Goal: Task Accomplishment & Management: Manage account settings

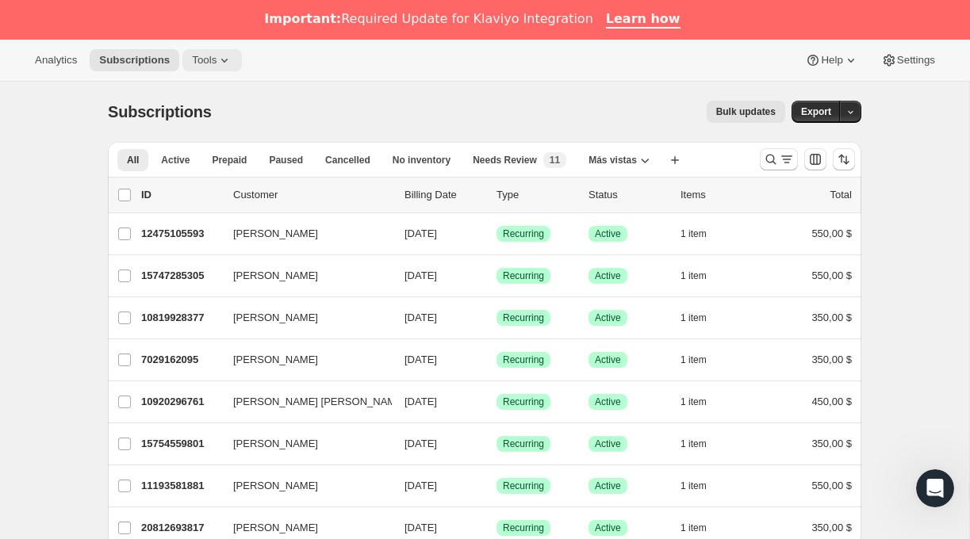
click at [216, 58] on span "Tools" at bounding box center [204, 60] width 25 height 13
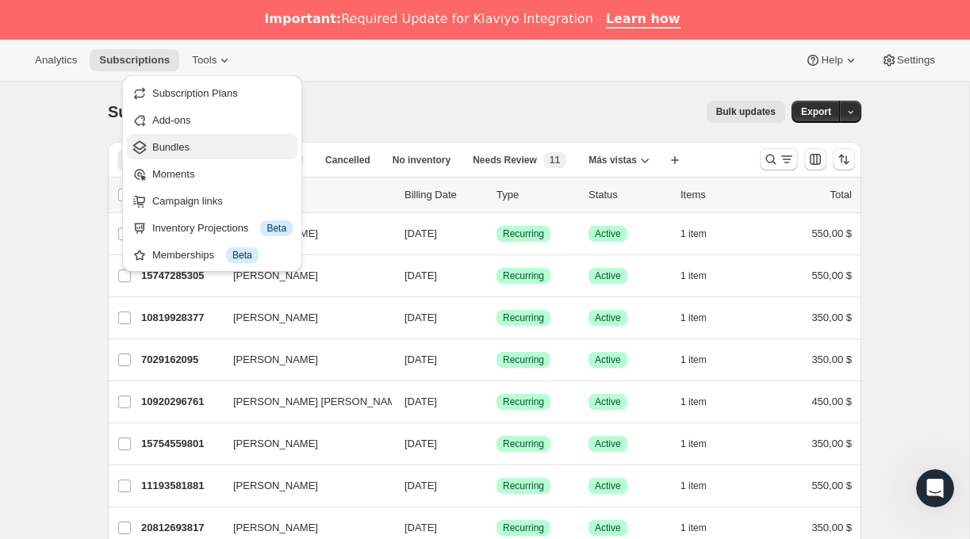
click at [171, 144] on span "Bundles" at bounding box center [170, 147] width 37 height 12
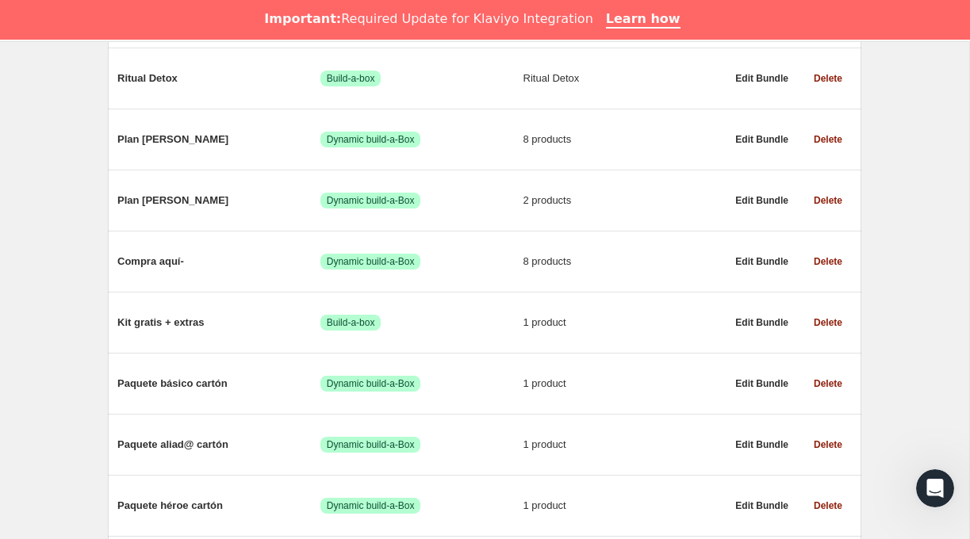
scroll to position [978, 0]
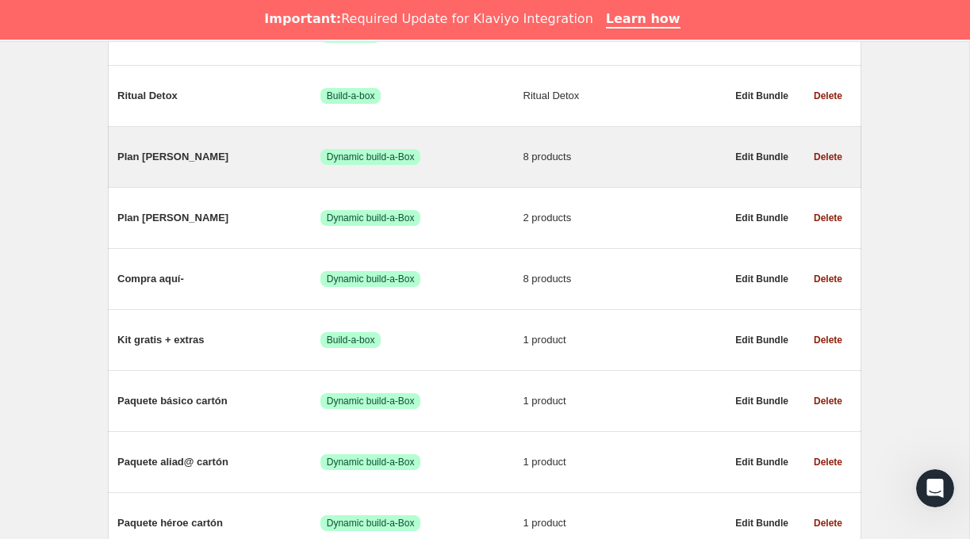
click at [645, 165] on span "8 products" at bounding box center [624, 157] width 203 height 16
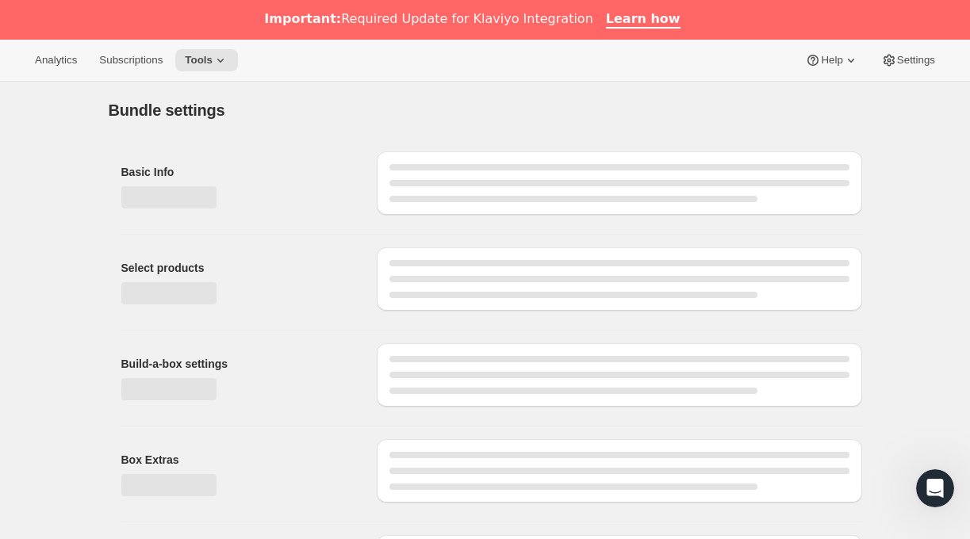
type input "Plan [PERSON_NAME]"
radio input "true"
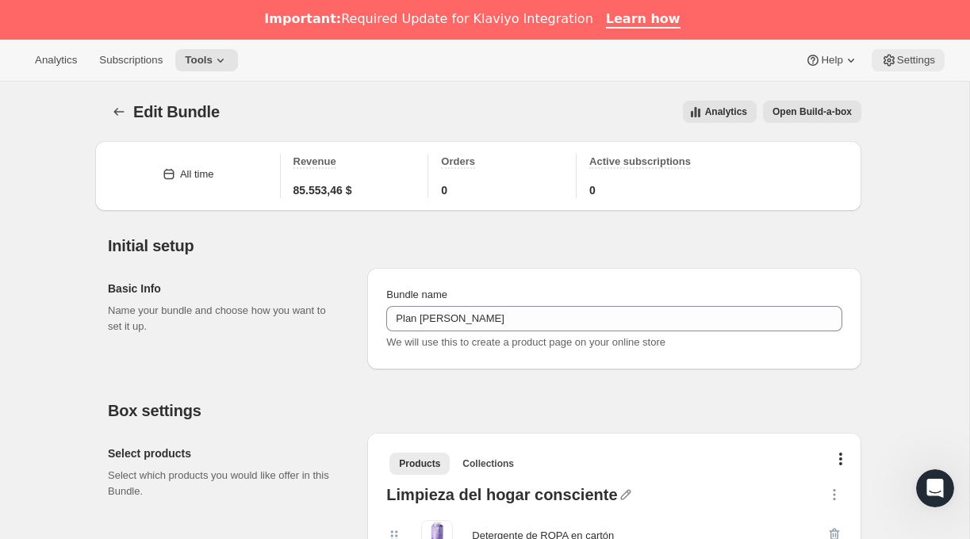
click at [928, 58] on span "Settings" at bounding box center [916, 60] width 38 height 13
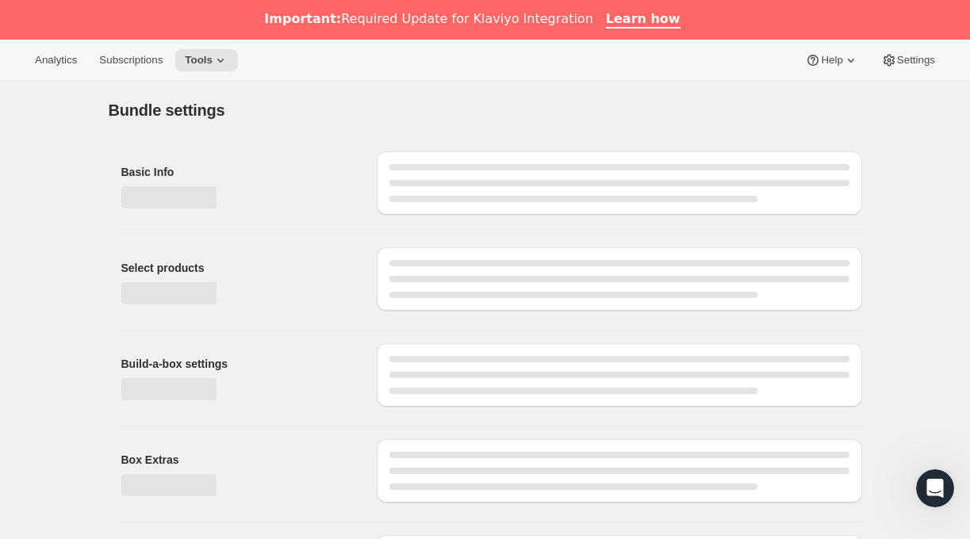
type input "Plan [PERSON_NAME]"
radio input "true"
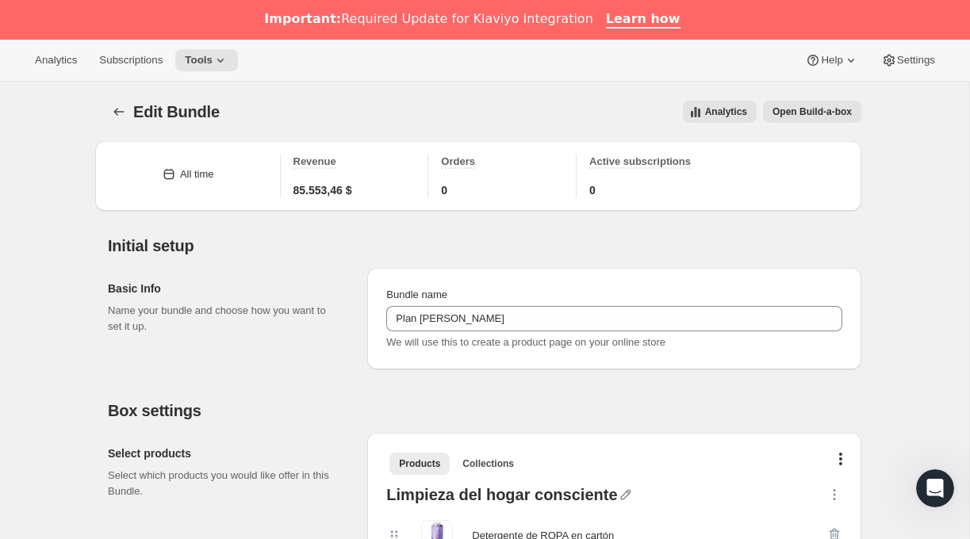
click at [713, 105] on button "Analytics" at bounding box center [720, 112] width 74 height 22
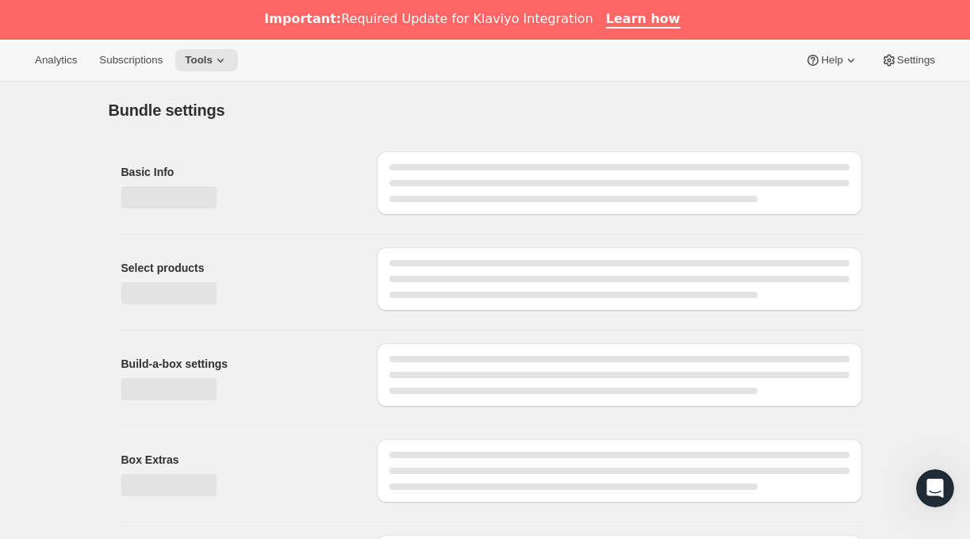
type input "Plan [PERSON_NAME]"
radio input "true"
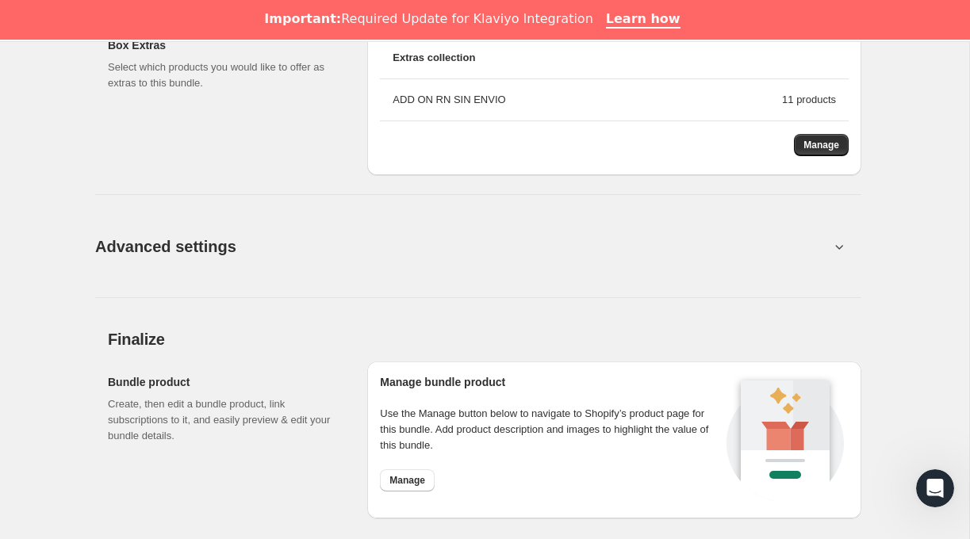
scroll to position [1702, 0]
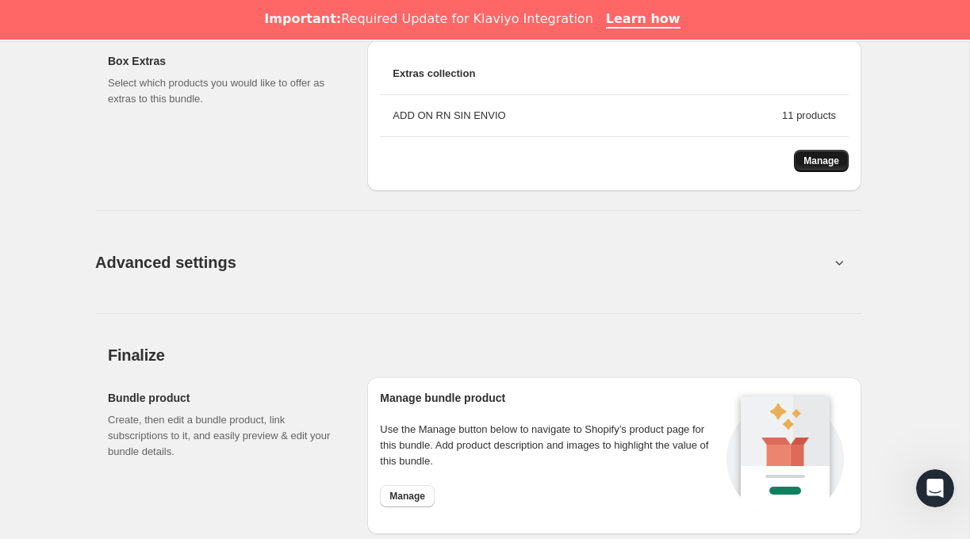
click at [806, 168] on button "Manage" at bounding box center [821, 161] width 55 height 22
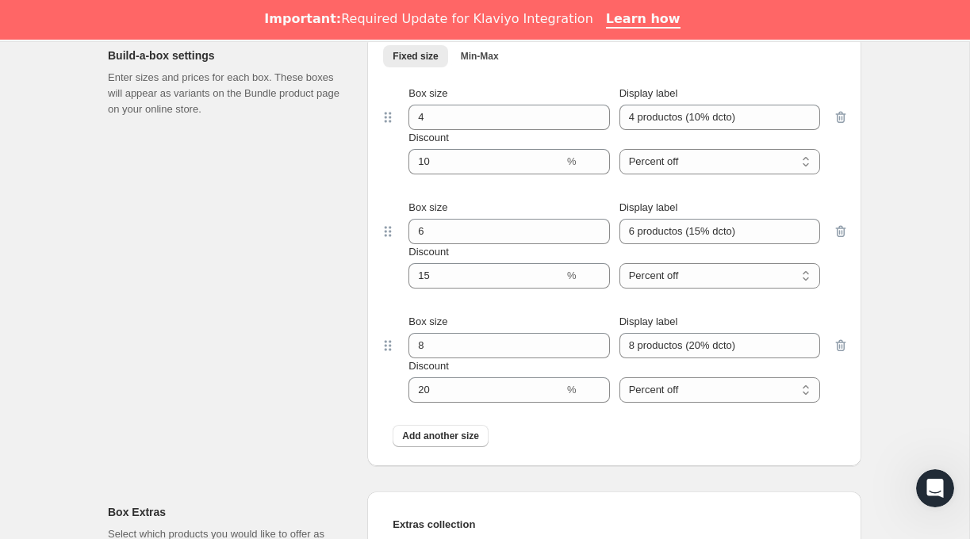
scroll to position [1947, 0]
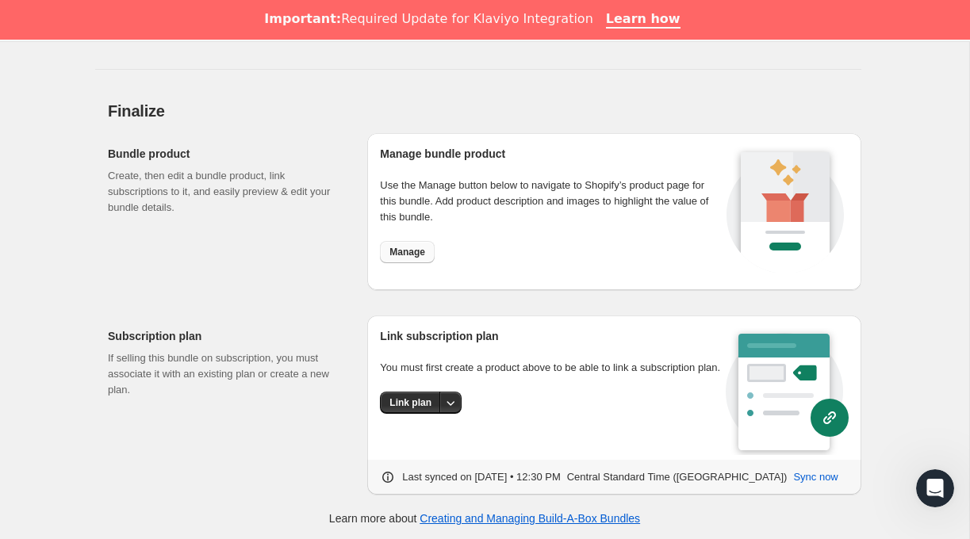
click at [413, 251] on span "Manage" at bounding box center [407, 252] width 36 height 13
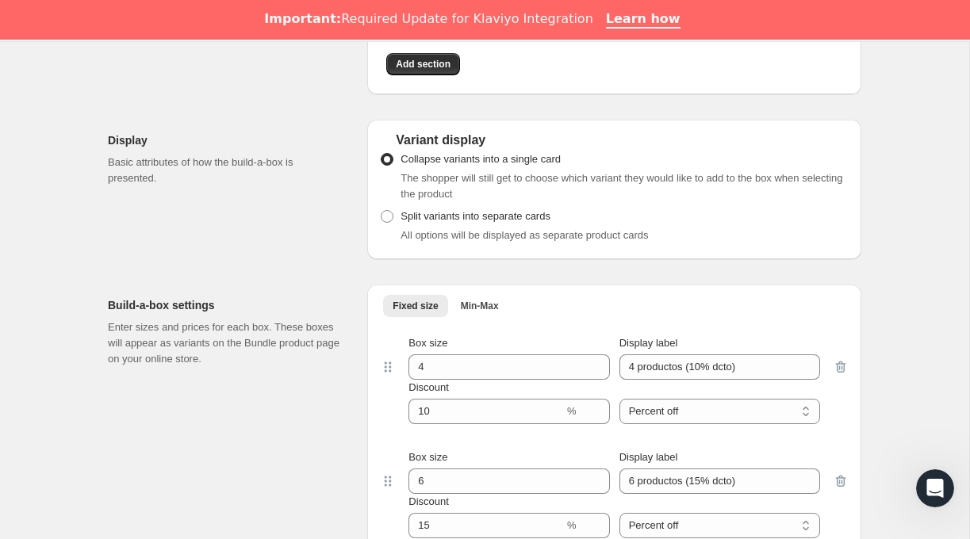
scroll to position [0, 0]
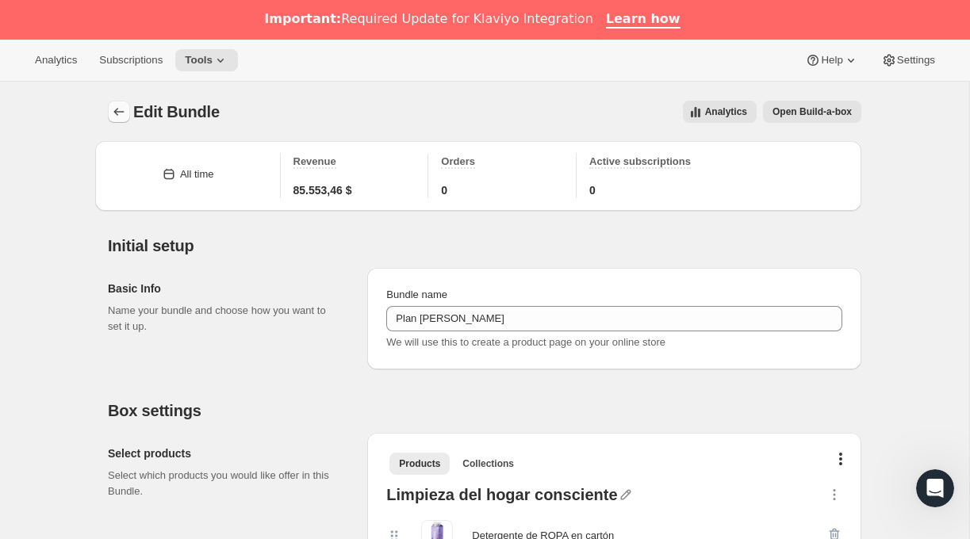
click at [120, 113] on icon "Bundles" at bounding box center [119, 112] width 16 height 16
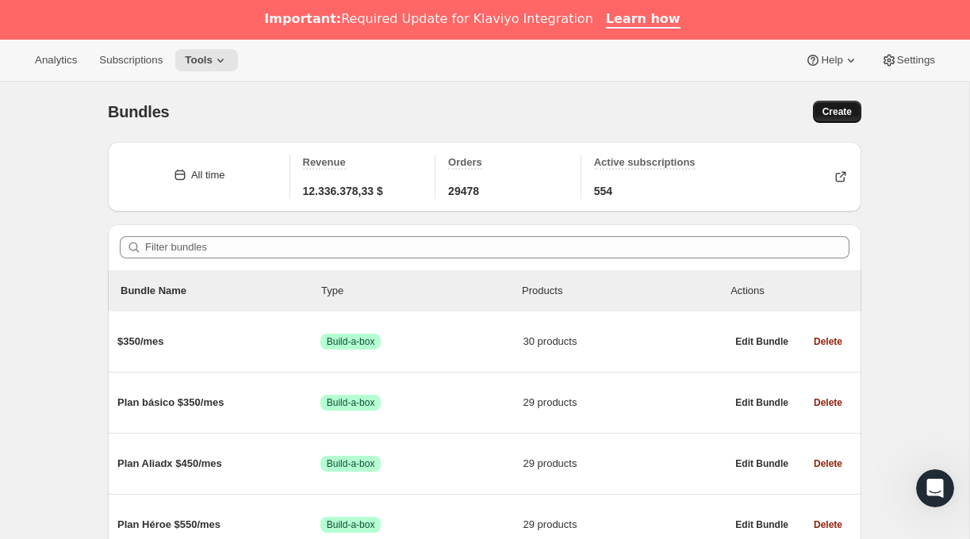
click at [826, 112] on span "Create" at bounding box center [836, 111] width 29 height 13
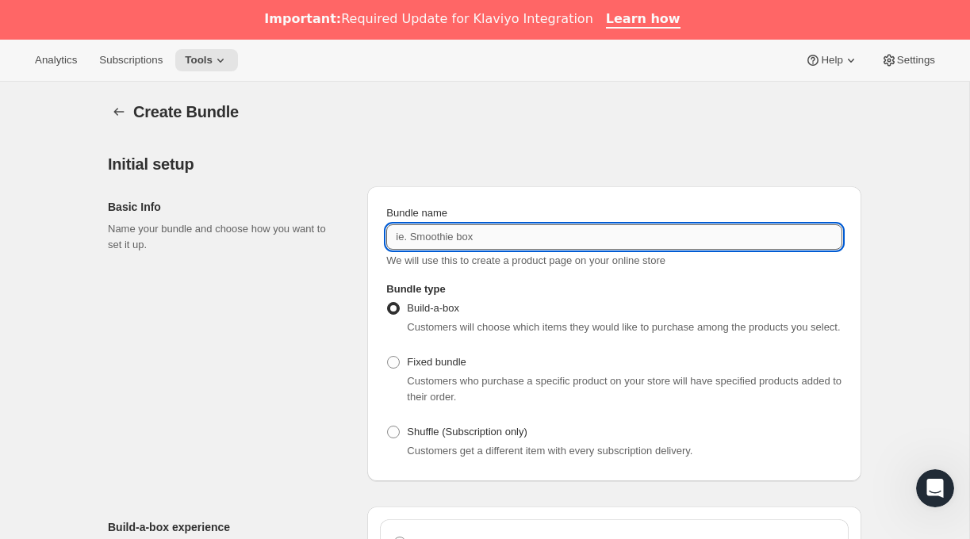
click at [453, 242] on input "Bundle name" at bounding box center [614, 236] width 456 height 25
type input "Plan cartón 2"
click at [270, 327] on div "Basic Info Name your bundle and choose how you want to set it up." at bounding box center [231, 333] width 247 height 295
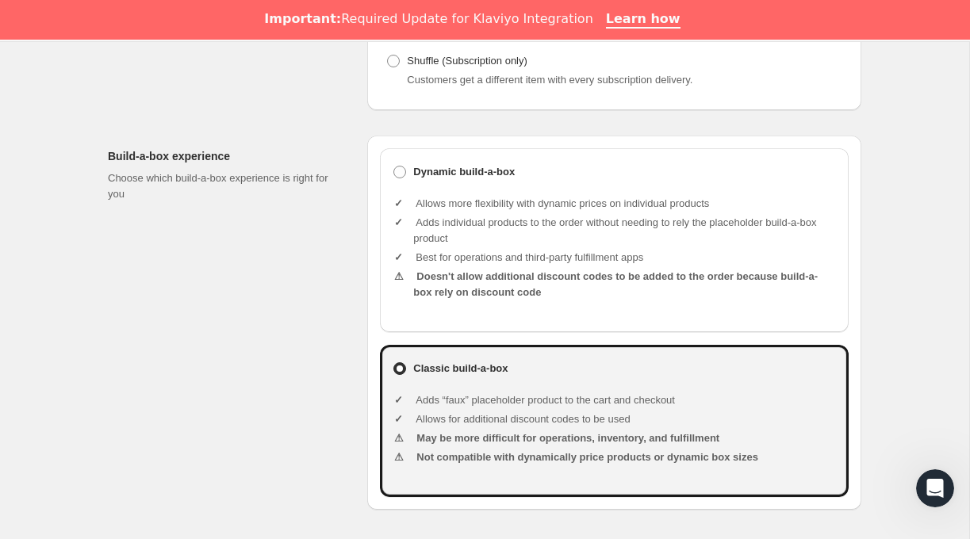
scroll to position [392, 0]
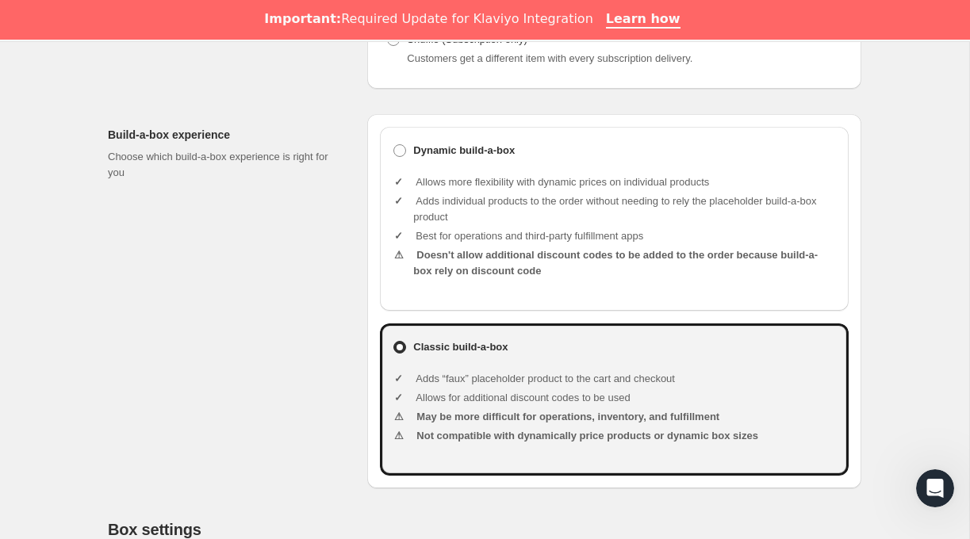
click at [459, 212] on li "Adds individual products to the order without needing to rely the placeholder b…" at bounding box center [624, 209] width 423 height 32
click at [400, 157] on span at bounding box center [399, 150] width 13 height 13
click at [394, 145] on input "Dynamic build-a-box" at bounding box center [393, 144] width 1 height 1
radio input "true"
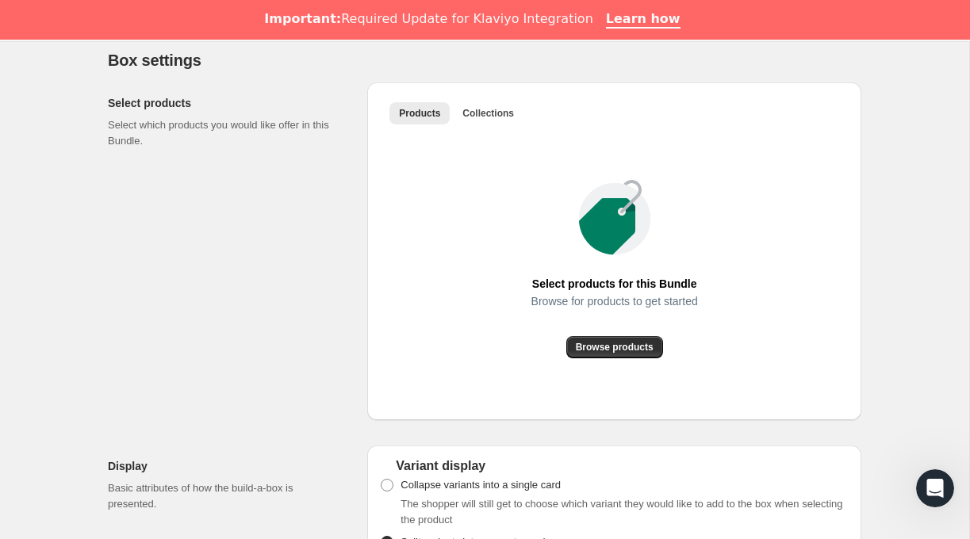
scroll to position [874, 0]
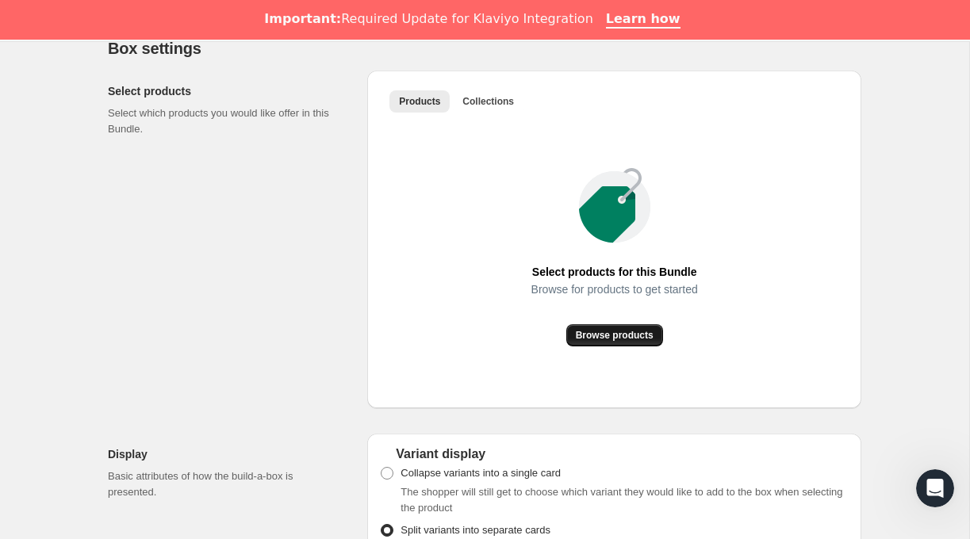
click at [634, 342] on span "Browse products" at bounding box center [615, 335] width 78 height 13
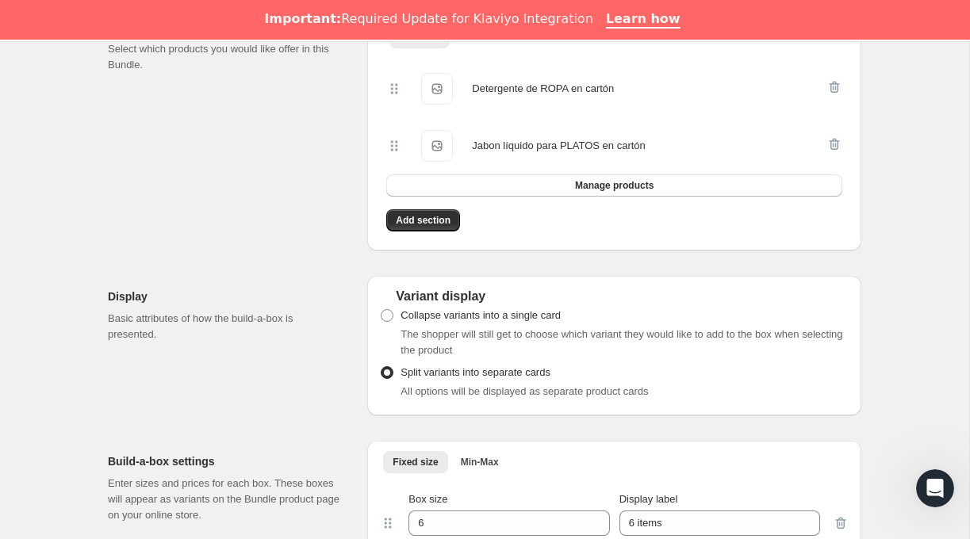
scroll to position [939, 0]
click at [431, 226] on span "Add section" at bounding box center [423, 219] width 55 height 13
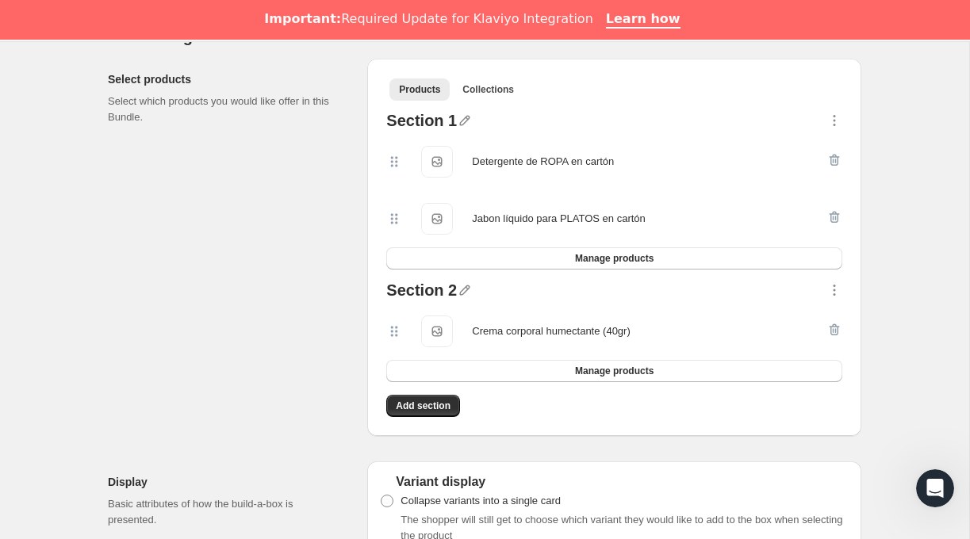
scroll to position [883, 0]
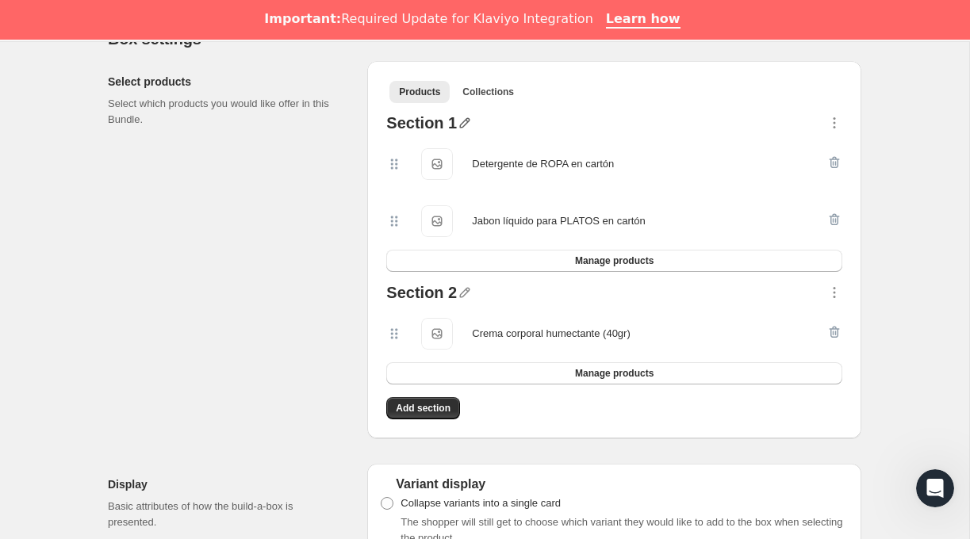
click at [463, 131] on icon "button" at bounding box center [465, 123] width 16 height 16
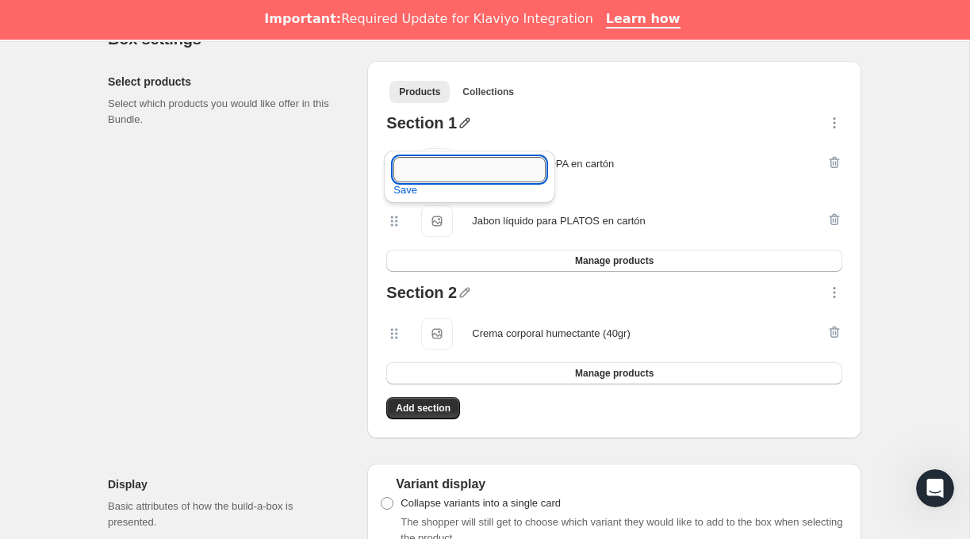
click at [444, 167] on input "text" at bounding box center [469, 169] width 152 height 25
type input "Limpieza consciente"
click at [401, 190] on span "Save" at bounding box center [405, 190] width 24 height 16
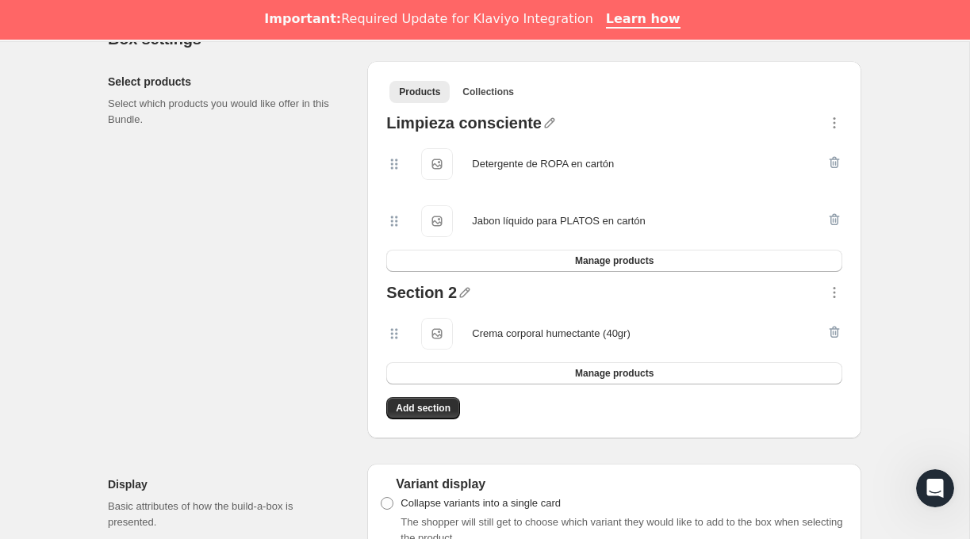
click at [423, 305] on div "Section 2" at bounding box center [421, 295] width 71 height 21
click at [460, 301] on icon "button" at bounding box center [465, 293] width 16 height 16
click at [428, 333] on input "text" at bounding box center [472, 338] width 152 height 25
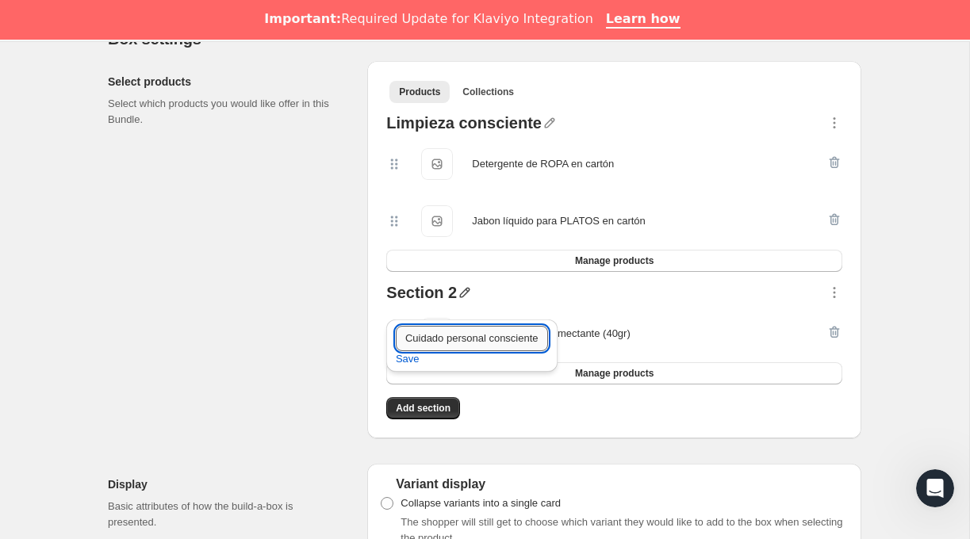
scroll to position [0, 25]
type input "Cuidado personal consciente"
click at [400, 358] on span "Save" at bounding box center [408, 359] width 24 height 16
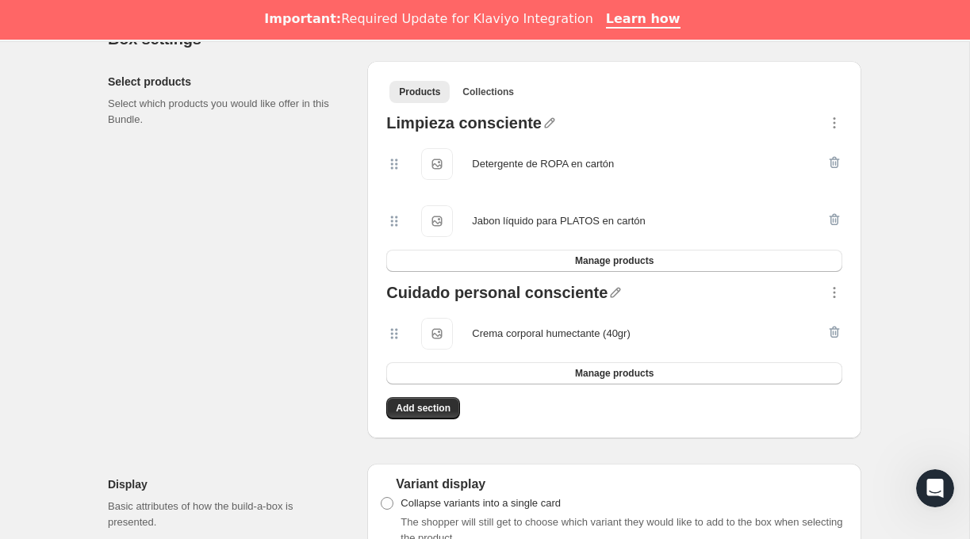
click at [335, 340] on div "Select products Select which products you would like offer in this Bundle." at bounding box center [231, 249] width 247 height 377
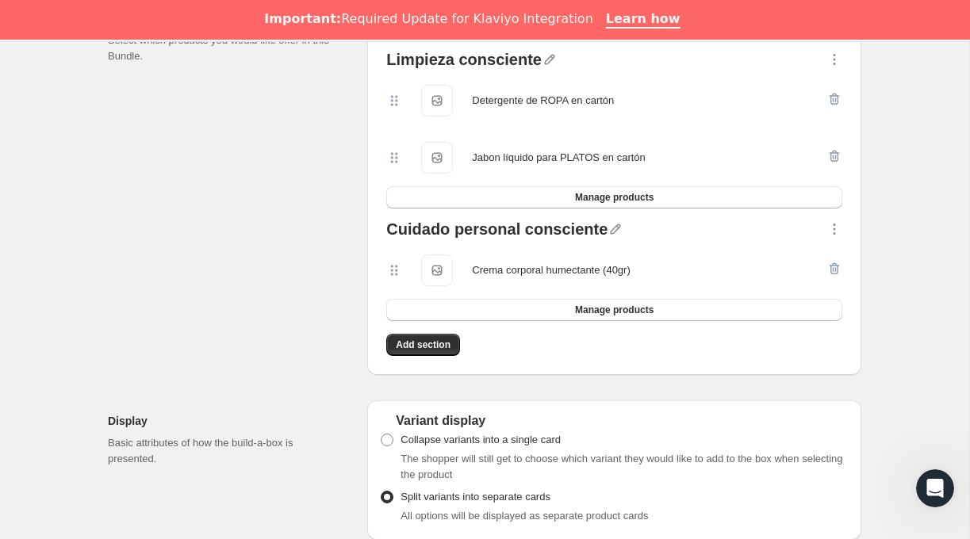
scroll to position [952, 0]
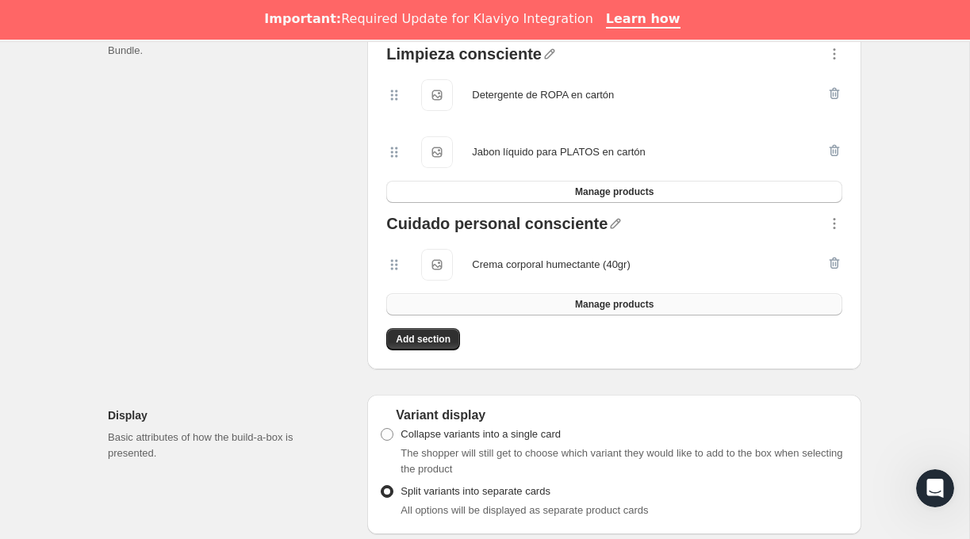
click at [575, 311] on span "Manage products" at bounding box center [614, 304] width 78 height 13
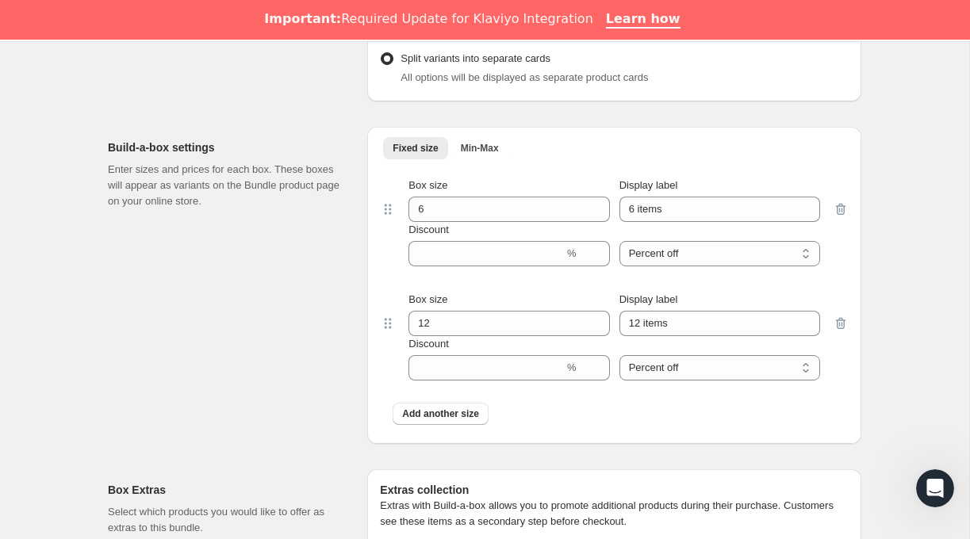
scroll to position [1572, 0]
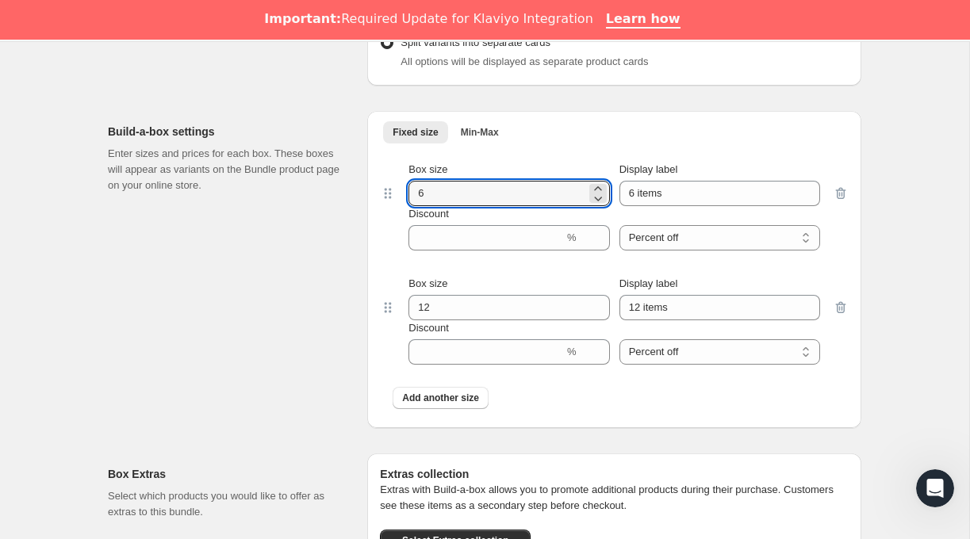
drag, startPoint x: 441, startPoint y: 205, endPoint x: 400, endPoint y: 205, distance: 40.4
click at [400, 205] on div "Box size 6 Display label 6 items Discount % Percent off Amount off Percent off" at bounding box center [614, 206] width 437 height 89
type input "4"
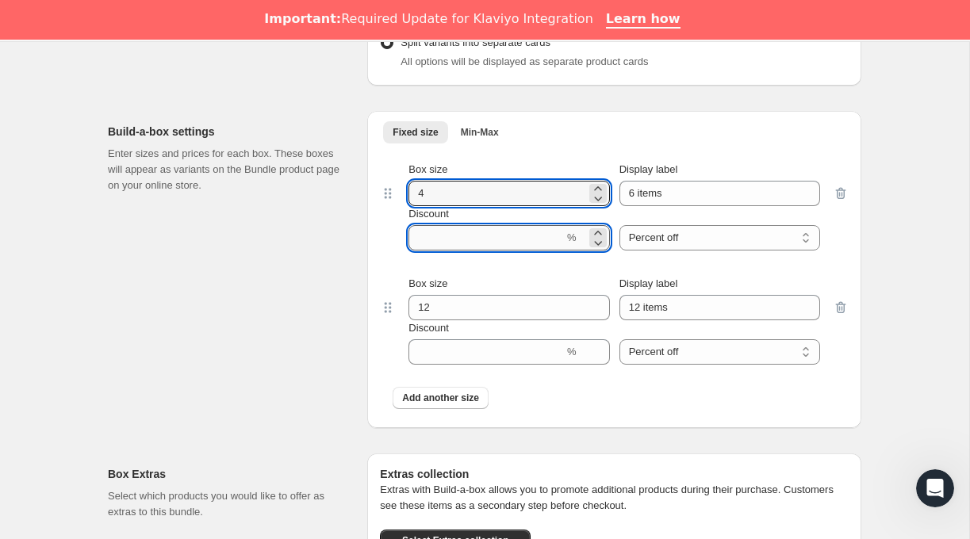
click at [467, 251] on input "Discount" at bounding box center [485, 237] width 155 height 25
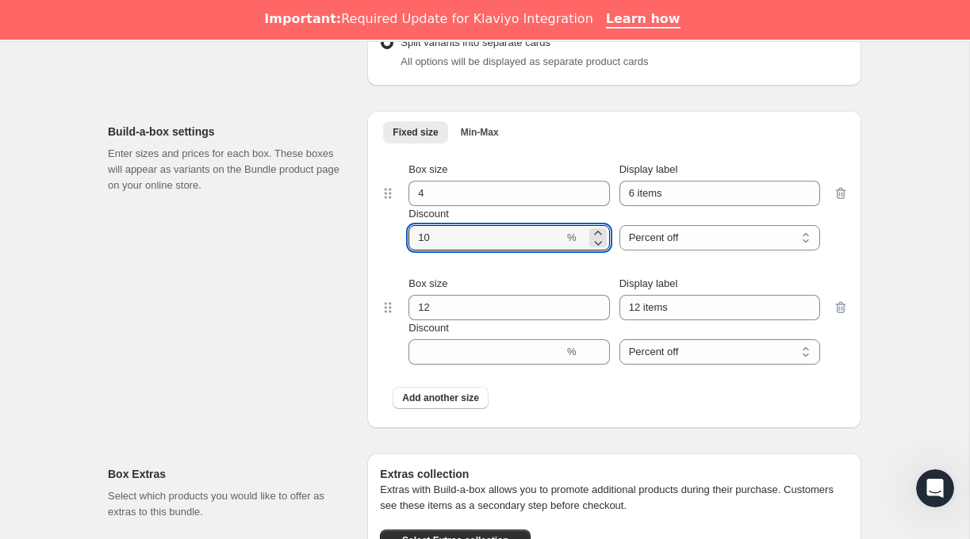
type input "10"
click at [256, 347] on div "Build-a-box settings Enter sizes and prices for each box. These boxes will appe…" at bounding box center [231, 269] width 247 height 317
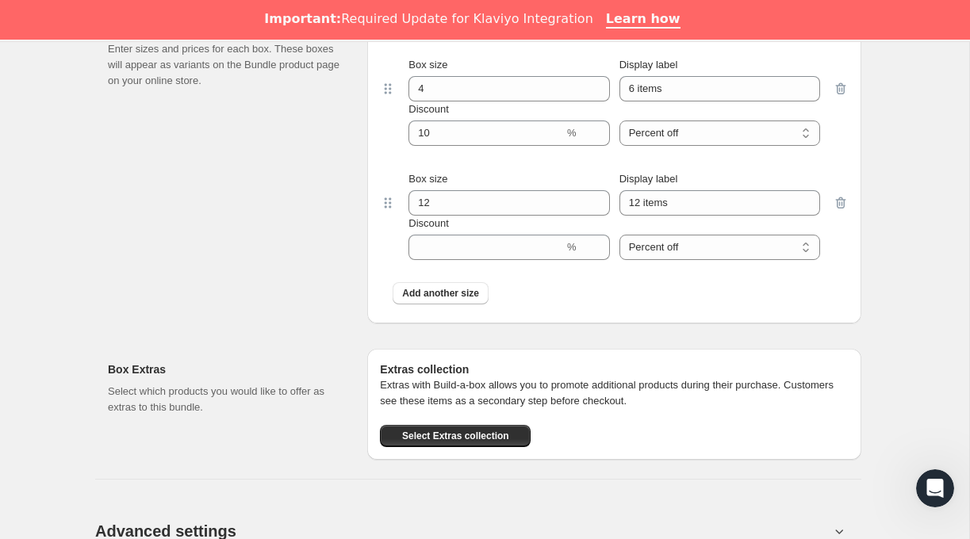
scroll to position [1690, 0]
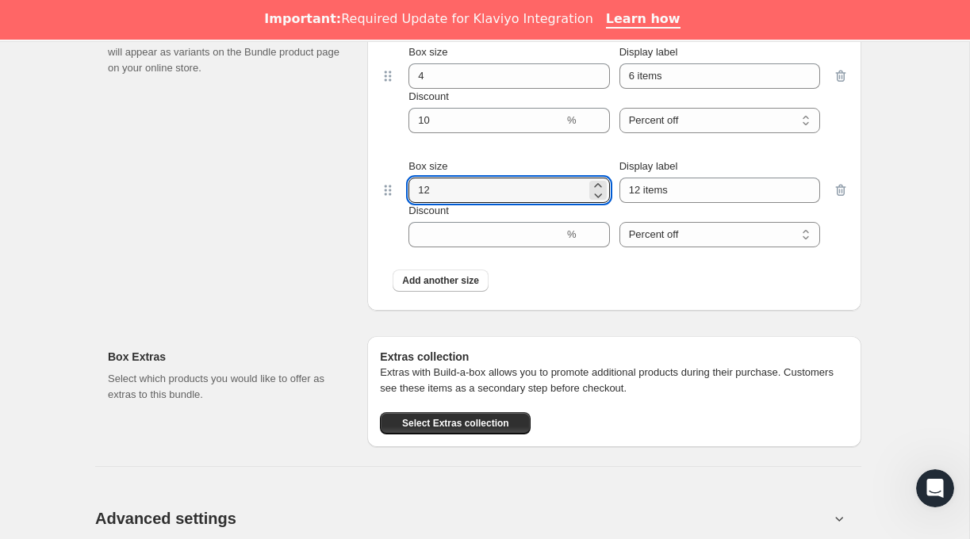
drag, startPoint x: 456, startPoint y: 208, endPoint x: 381, endPoint y: 208, distance: 75.3
click at [381, 208] on div "Box size 12 Display label 12 items Discount % Percent off Amount off Percent off" at bounding box center [614, 203] width 469 height 114
type input "6"
click at [440, 246] on input "Discount" at bounding box center [485, 234] width 155 height 25
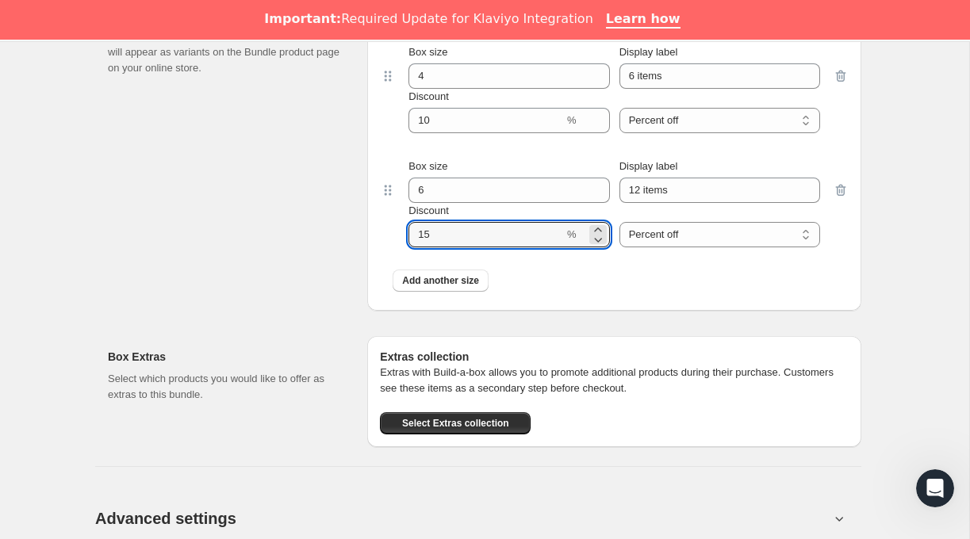
type input "15"
click at [335, 283] on div "Build-a-box settings Enter sizes and prices for each box. These boxes will appe…" at bounding box center [231, 152] width 247 height 317
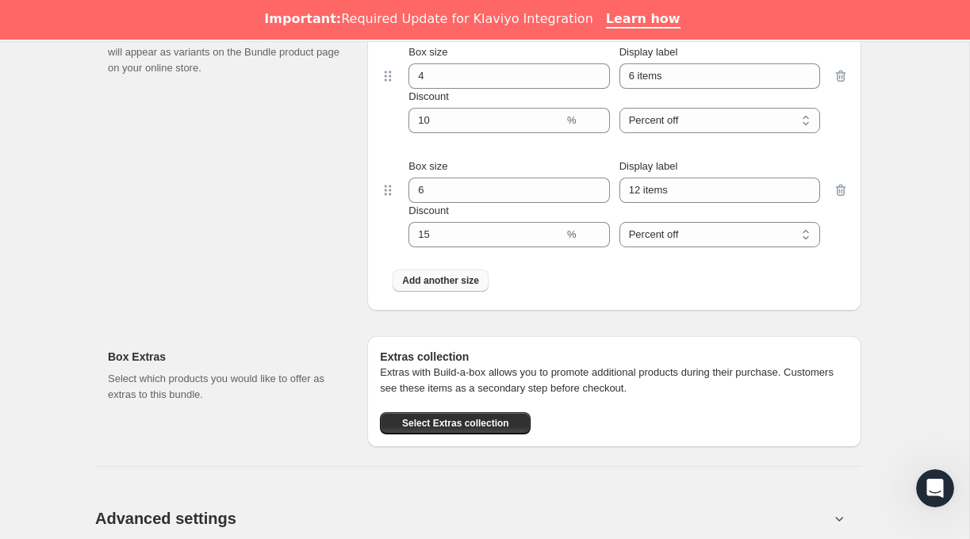
click at [412, 287] on span "Add another size" at bounding box center [440, 280] width 77 height 13
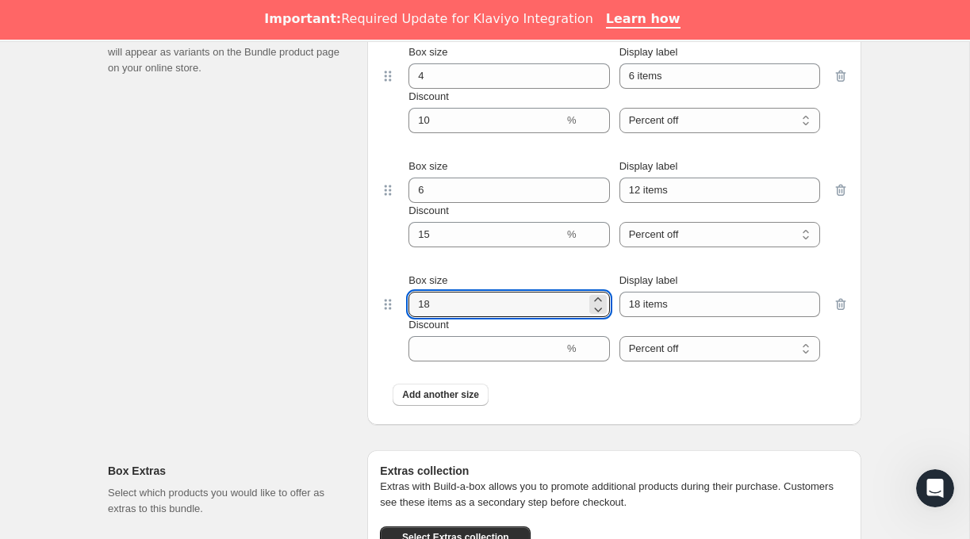
drag, startPoint x: 438, startPoint y: 314, endPoint x: 393, endPoint y: 323, distance: 45.3
click at [393, 323] on div "Box size 18 Display label 18 items Discount % Percent off Amount off Percent off" at bounding box center [614, 317] width 469 height 114
type input "8"
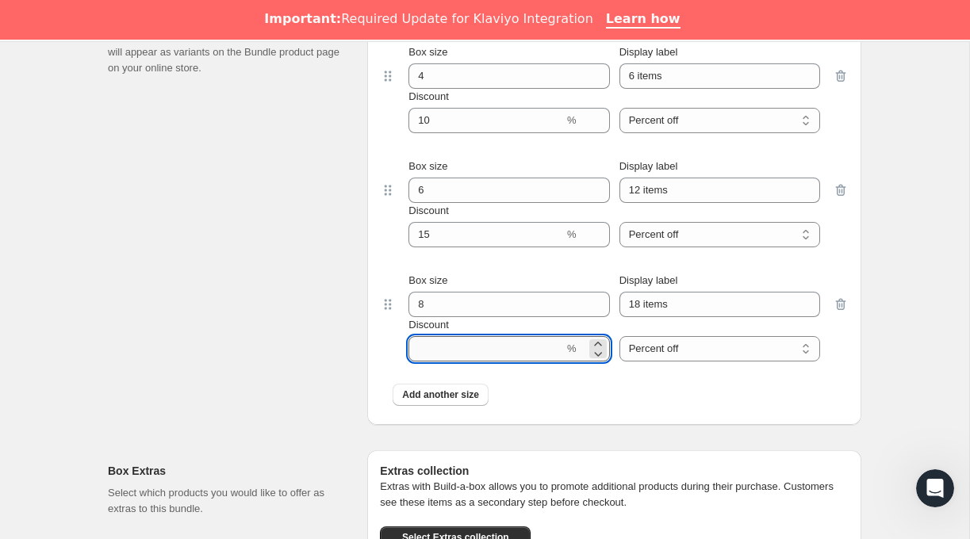
click at [461, 357] on input "Discount" at bounding box center [485, 348] width 155 height 25
type input "20"
click at [339, 307] on div "Build-a-box settings Enter sizes and prices for each box. These boxes will appe…" at bounding box center [231, 209] width 247 height 431
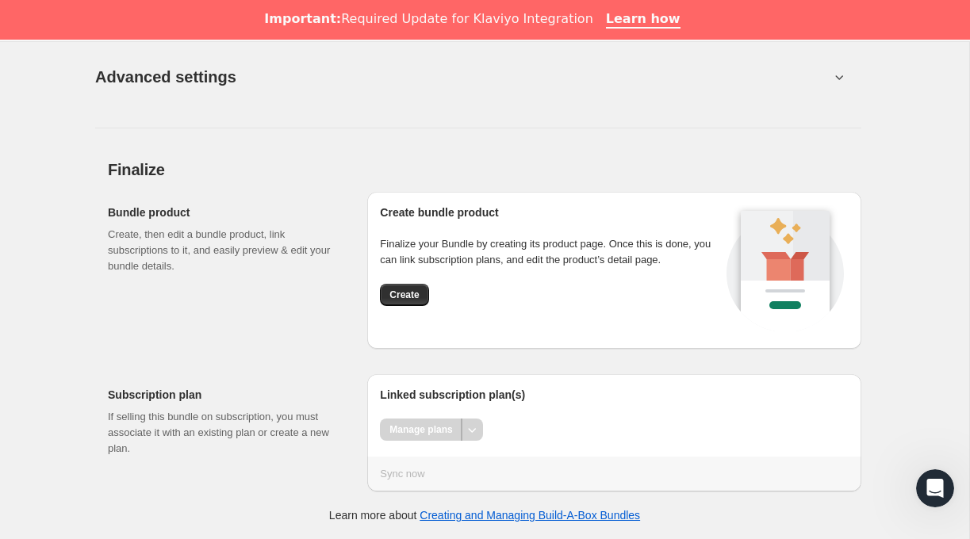
scroll to position [2259, 0]
click at [405, 293] on span "Create" at bounding box center [403, 295] width 29 height 13
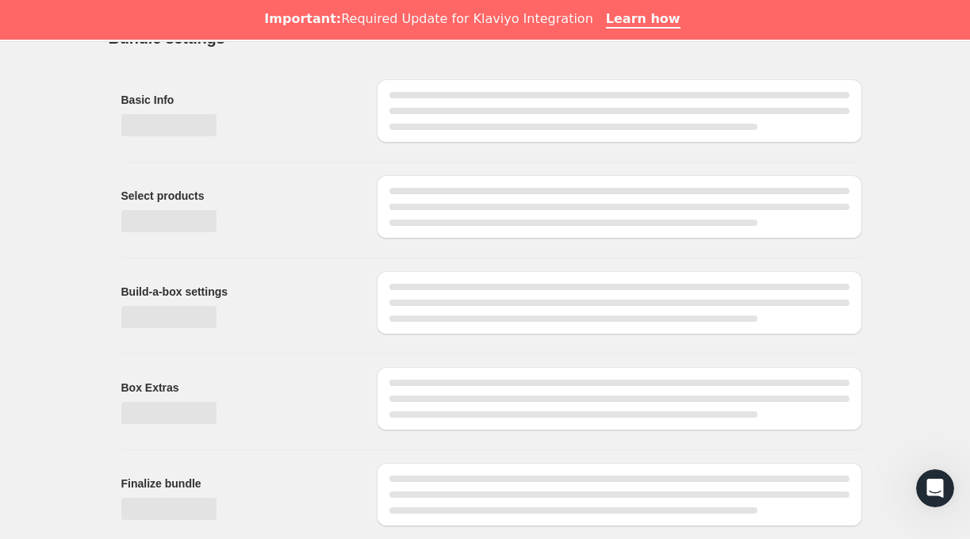
scroll to position [0, 0]
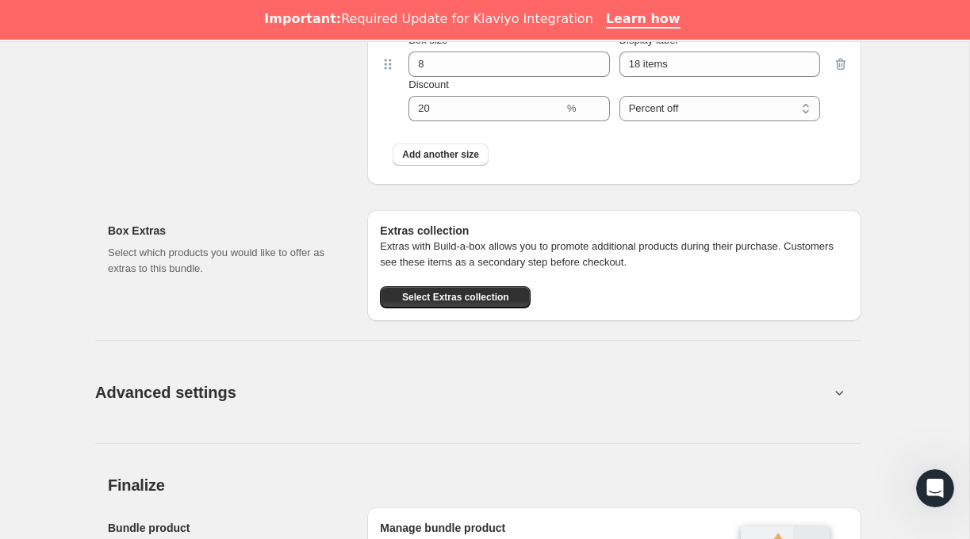
scroll to position [1793, 0]
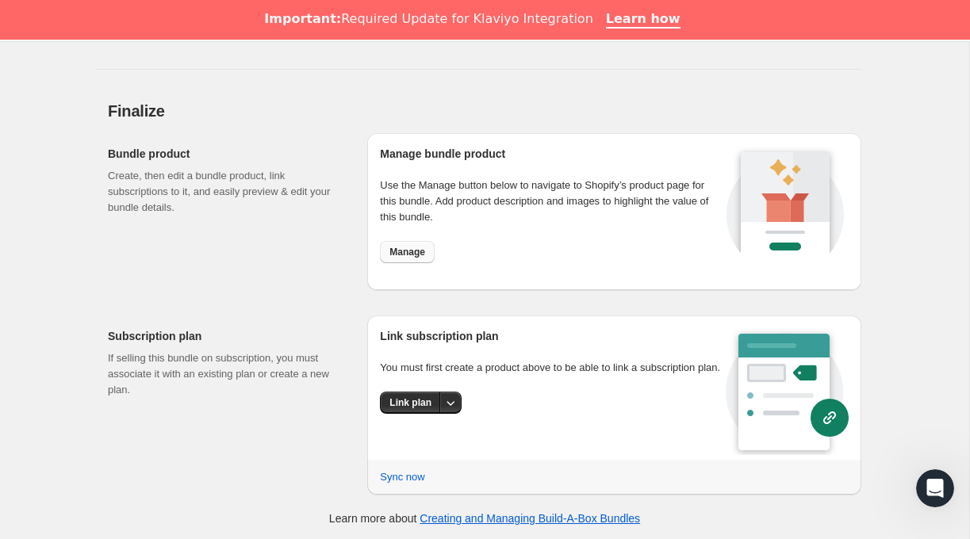
click at [420, 255] on span "Manage" at bounding box center [407, 252] width 36 height 13
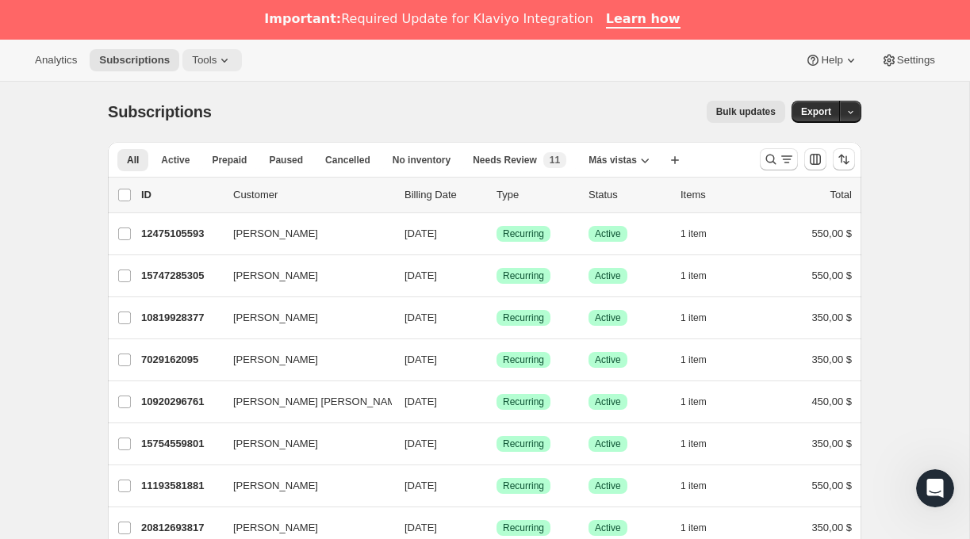
click at [219, 67] on button "Tools" at bounding box center [211, 60] width 59 height 22
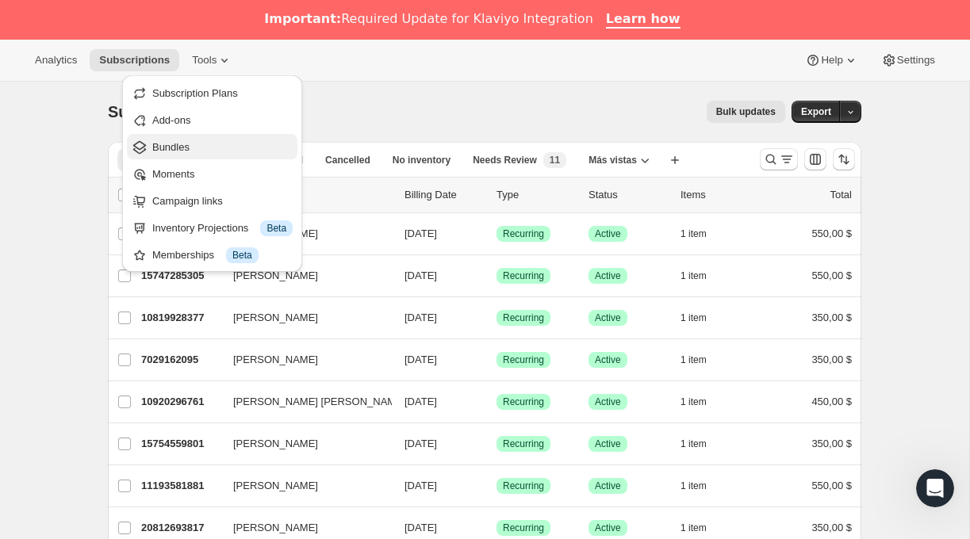
click at [183, 144] on span "Bundles" at bounding box center [170, 147] width 37 height 12
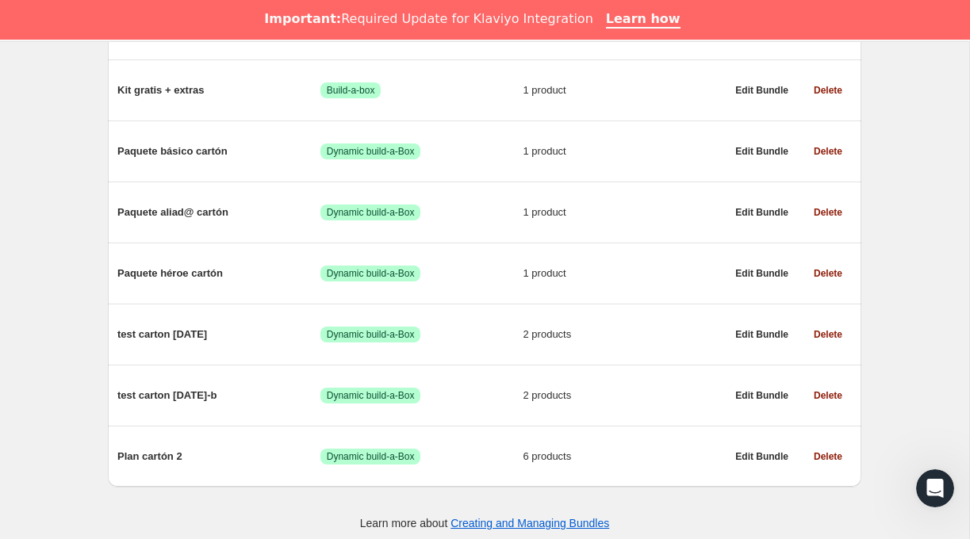
scroll to position [1245, 0]
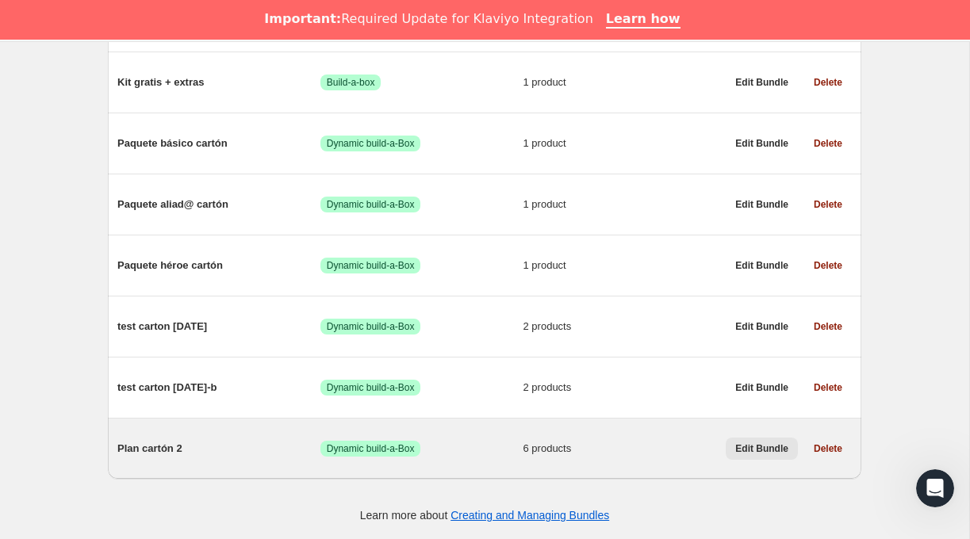
click at [735, 450] on span "Edit Bundle" at bounding box center [761, 448] width 53 height 13
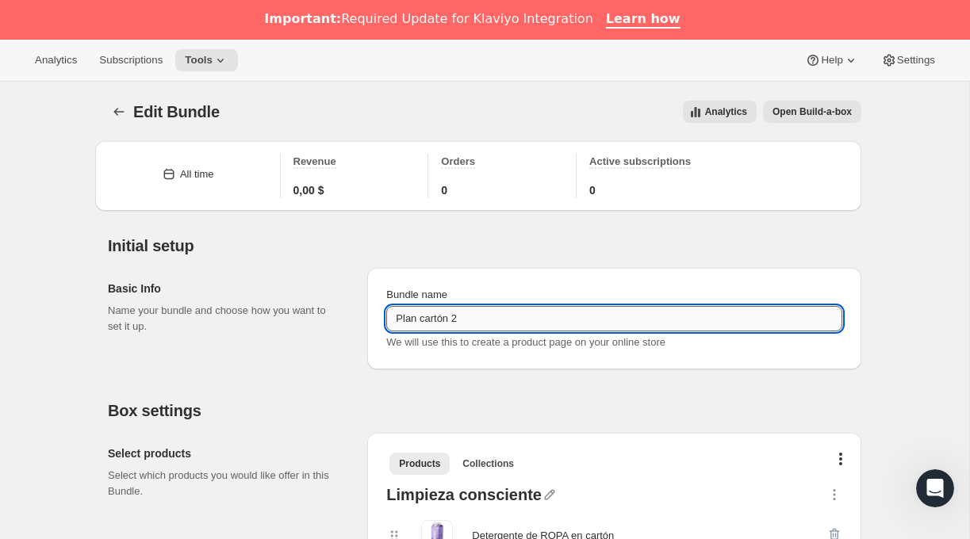
click at [469, 316] on input "Plan cartón 2" at bounding box center [614, 318] width 456 height 25
type input "Kit consciente :)"
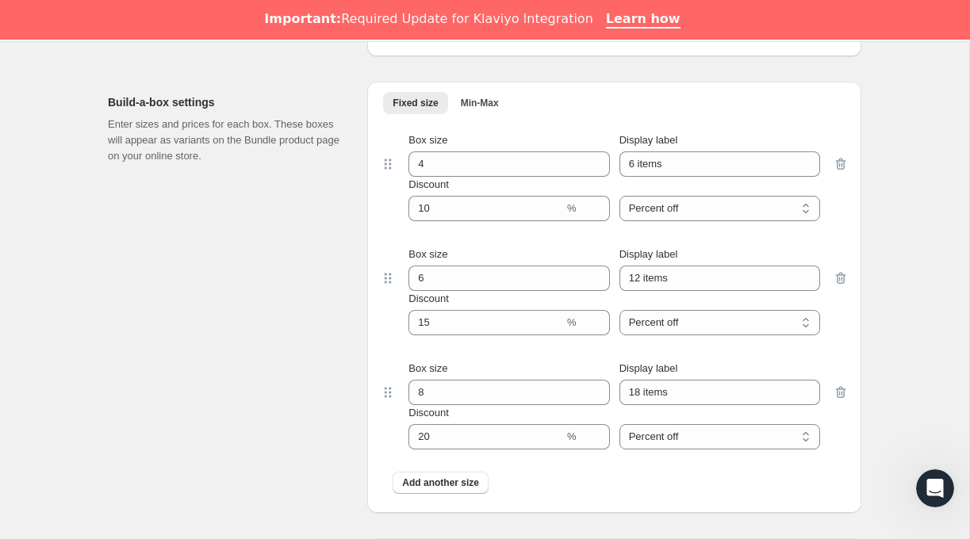
scroll to position [1094, 0]
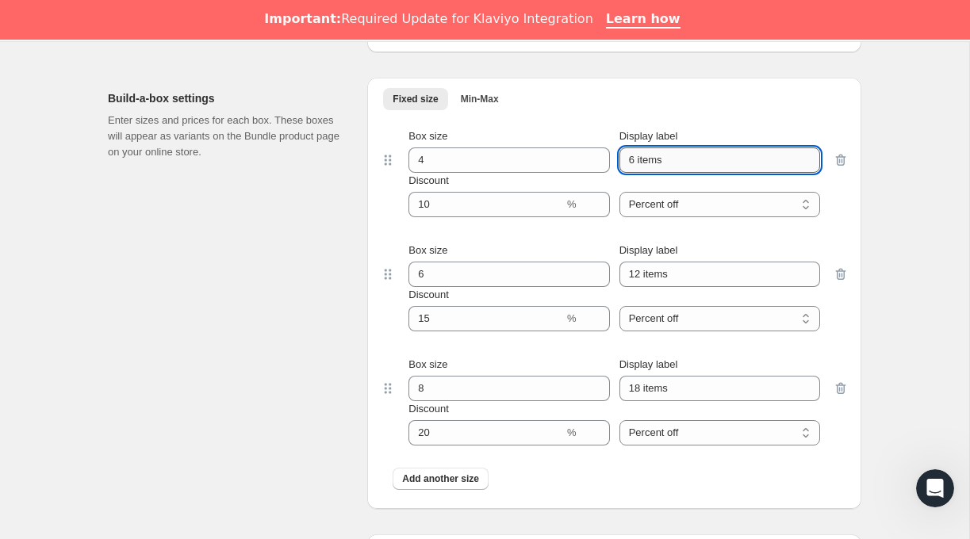
click at [672, 163] on input "6 items" at bounding box center [719, 159] width 201 height 25
type input "4 productos (10% dcto)"
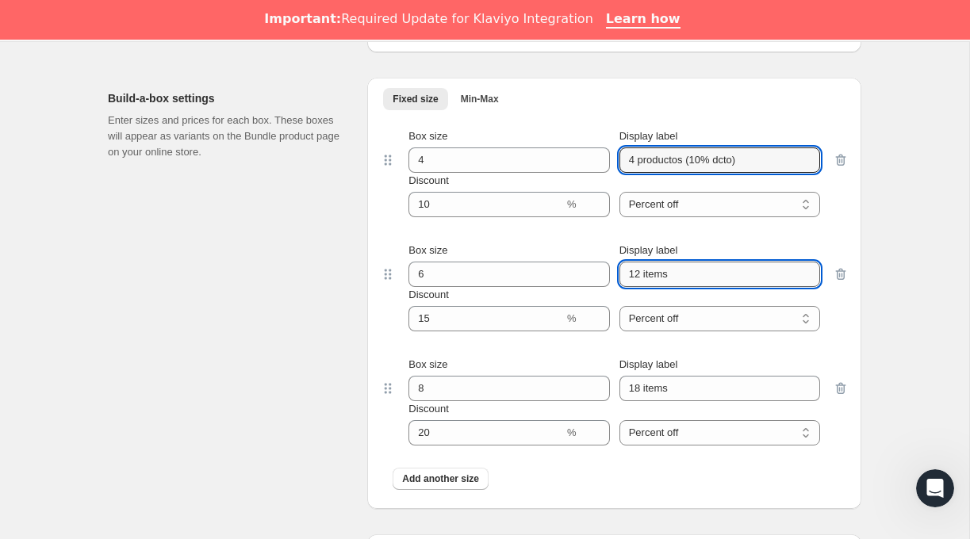
click at [675, 278] on input "12 items" at bounding box center [719, 274] width 201 height 25
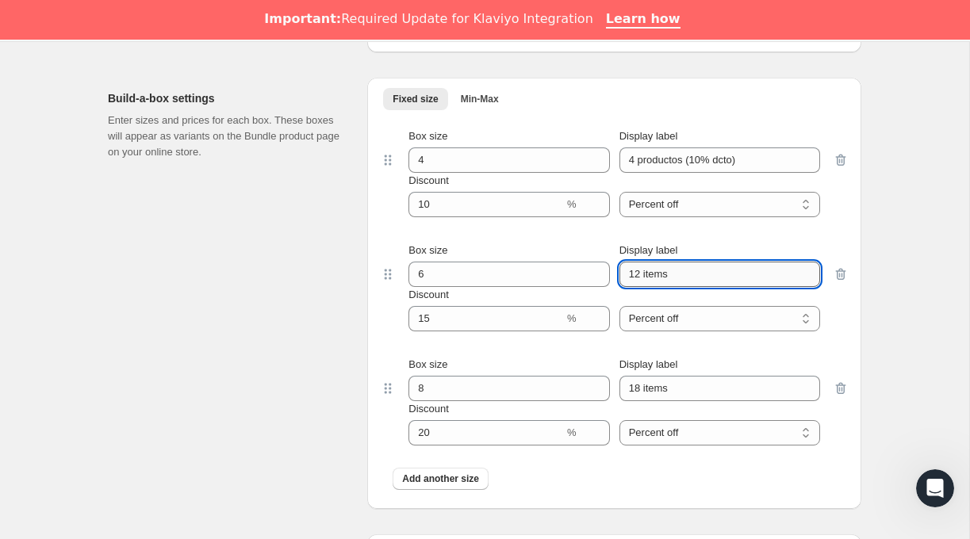
click at [675, 278] on input "12 items" at bounding box center [719, 274] width 201 height 25
type input "6 productos (15% dcto)"
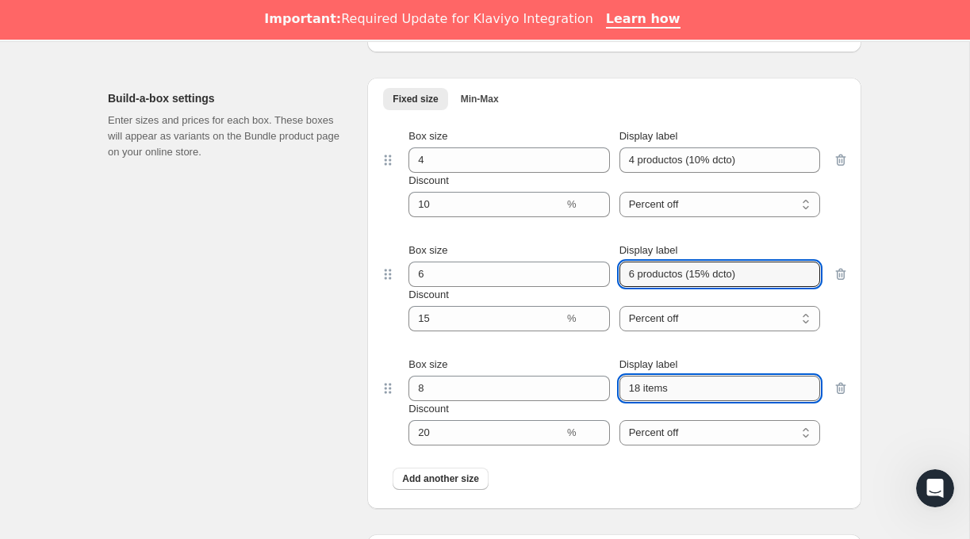
click at [645, 393] on input "18 items" at bounding box center [719, 388] width 201 height 25
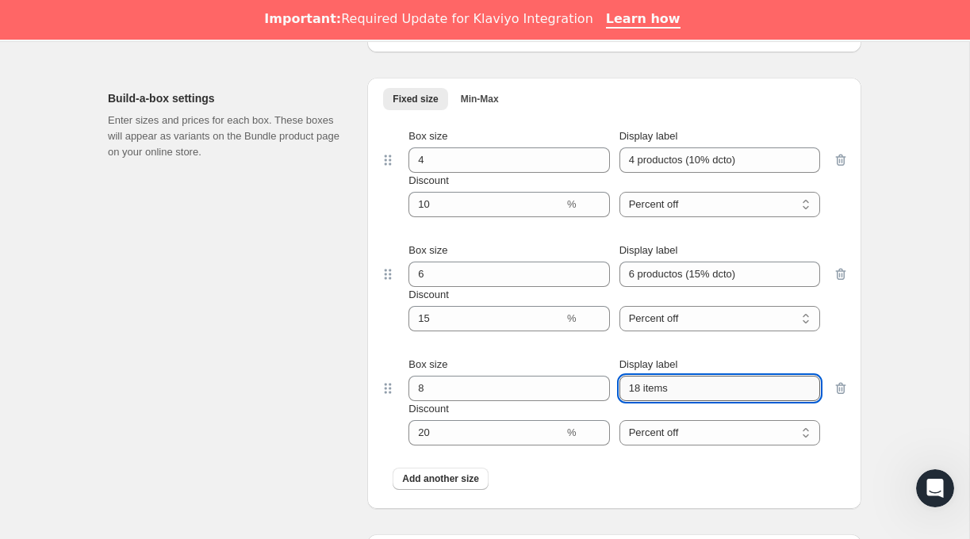
click at [645, 393] on input "18 items" at bounding box center [719, 388] width 201 height 25
type input "8 productos (20% dcto)"
click at [312, 402] on div "Build-a-box settings Enter sizes and prices for each box. These boxes will appe…" at bounding box center [231, 293] width 247 height 431
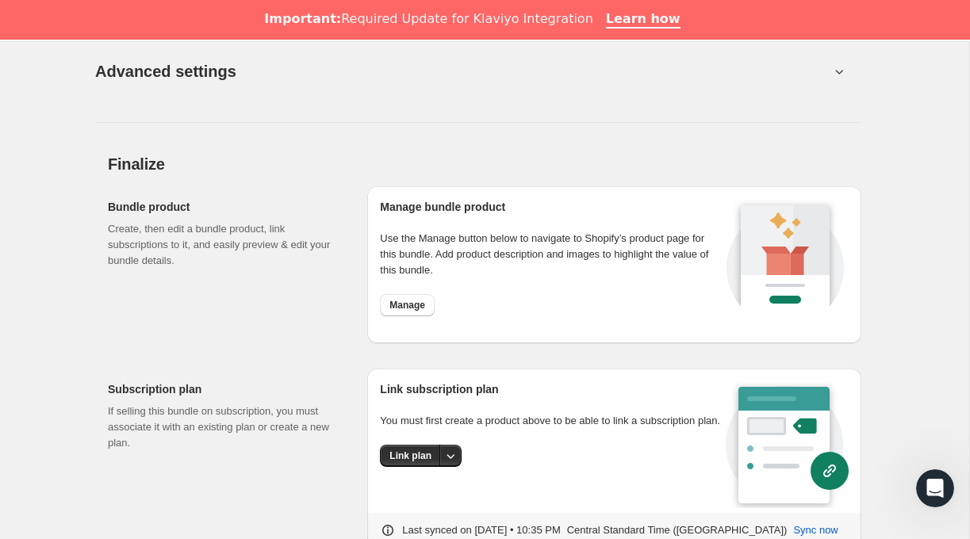
scroll to position [1793, 0]
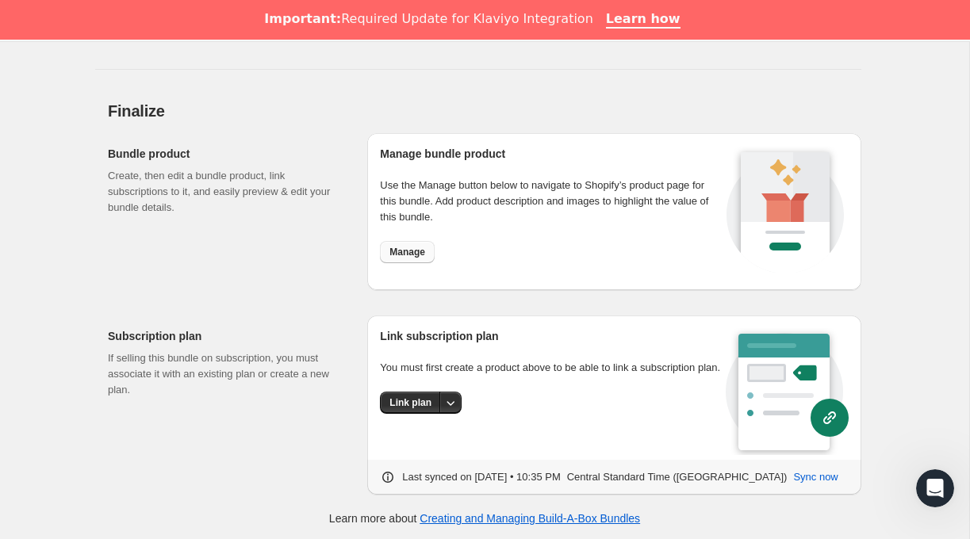
click at [391, 247] on span "Manage" at bounding box center [407, 252] width 36 height 13
